Goal: Information Seeking & Learning: Learn about a topic

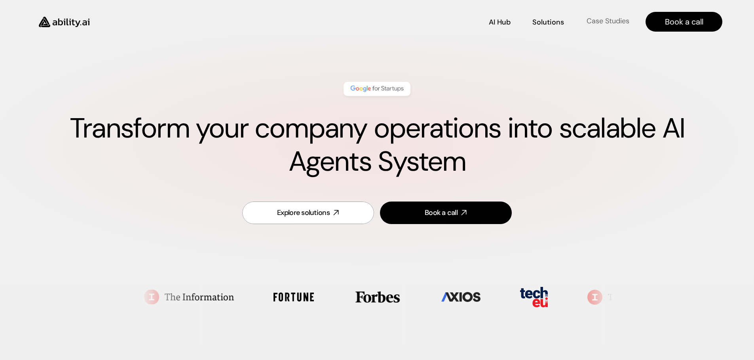
click at [599, 23] on p "Case Studies" at bounding box center [607, 21] width 43 height 10
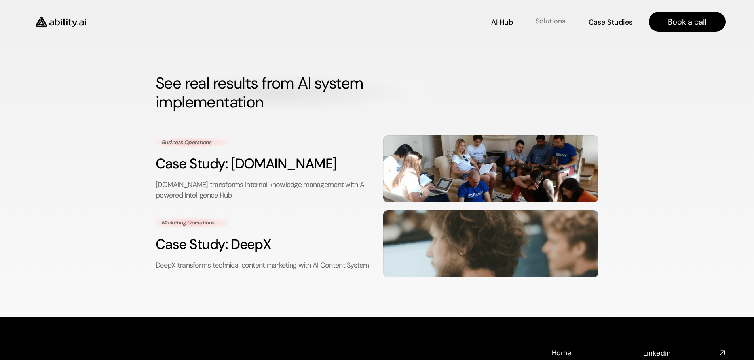
click at [562, 21] on p "Solutions" at bounding box center [550, 21] width 30 height 10
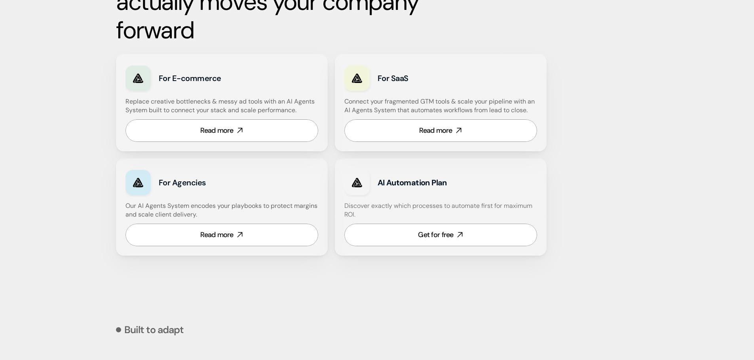
scroll to position [487, 0]
click at [193, 75] on h3 "For E-commerce" at bounding box center [213, 77] width 108 height 11
click at [218, 130] on div "Read more" at bounding box center [216, 130] width 33 height 10
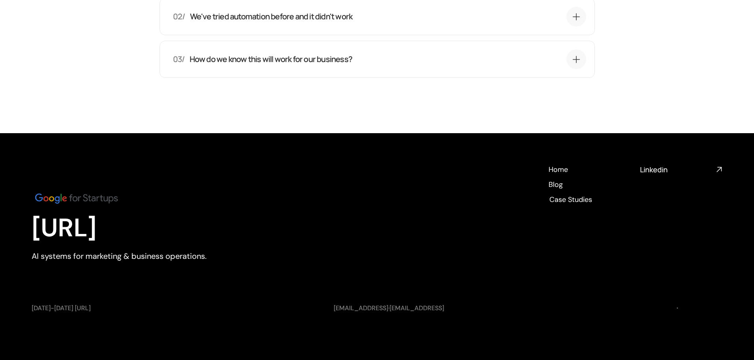
scroll to position [3189, 0]
click at [555, 169] on h4 "Home" at bounding box center [557, 168] width 19 height 10
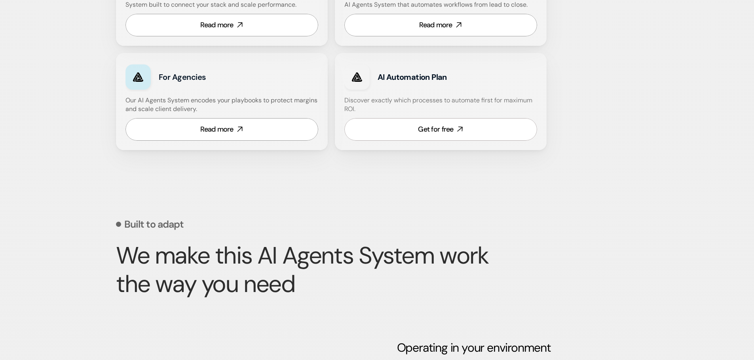
scroll to position [594, 0]
